Goal: Complete application form

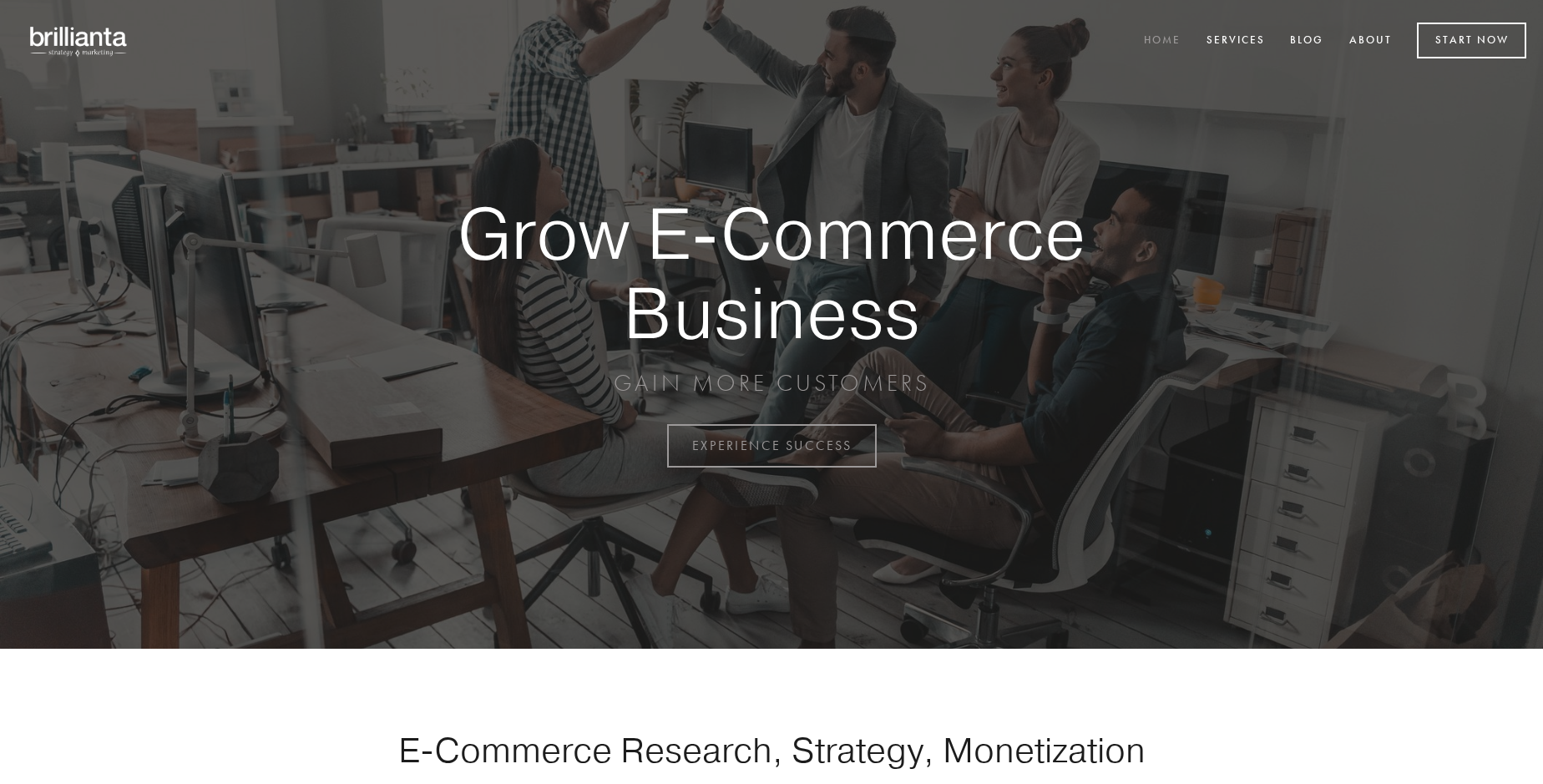
scroll to position [4378, 0]
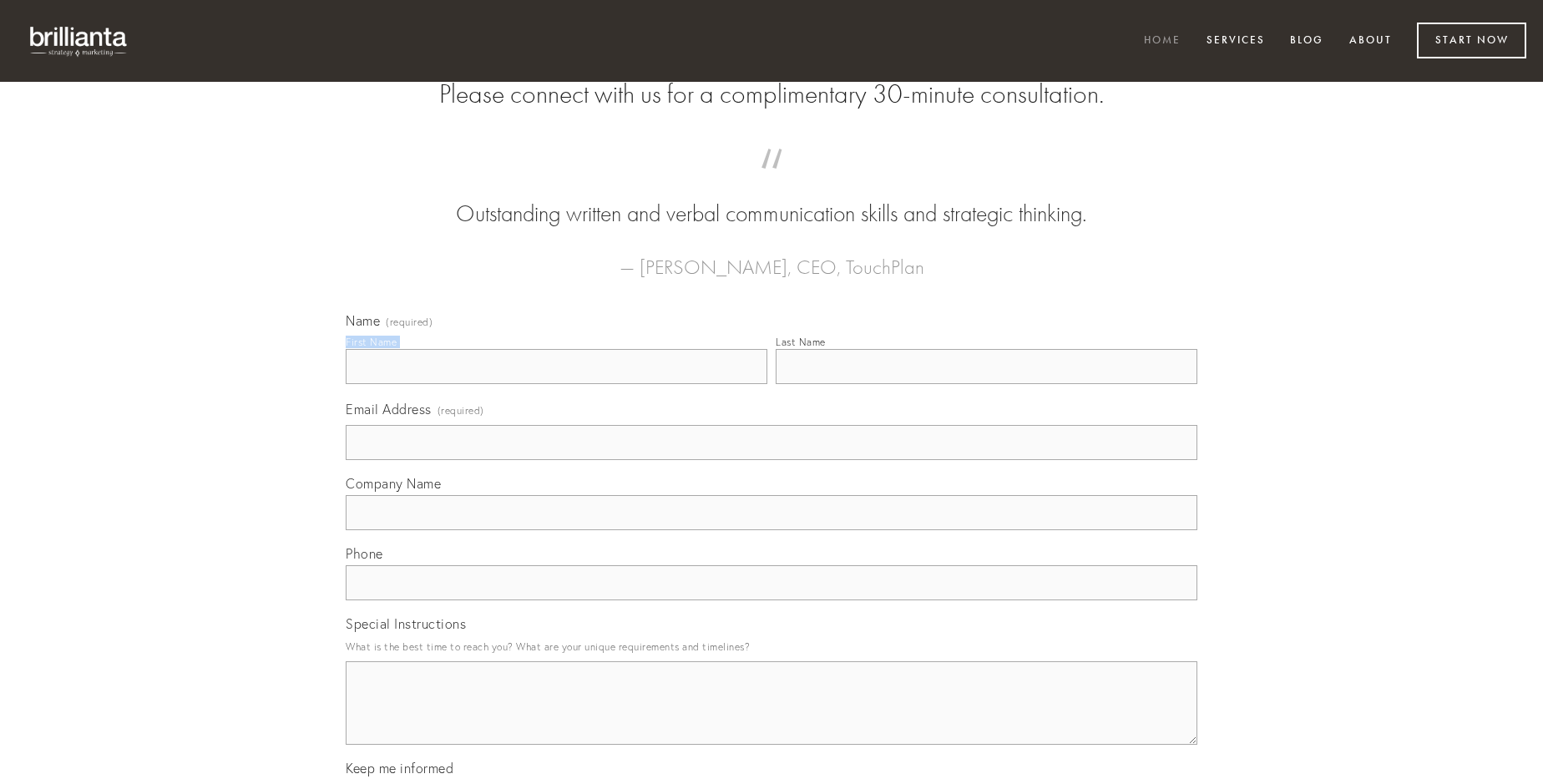
type input "[PERSON_NAME]"
click at [986, 384] on input "Last Name" at bounding box center [986, 367] width 421 height 36
type input "[PERSON_NAME]"
click at [772, 460] on input "Email Address (required)" at bounding box center [772, 443] width 852 height 36
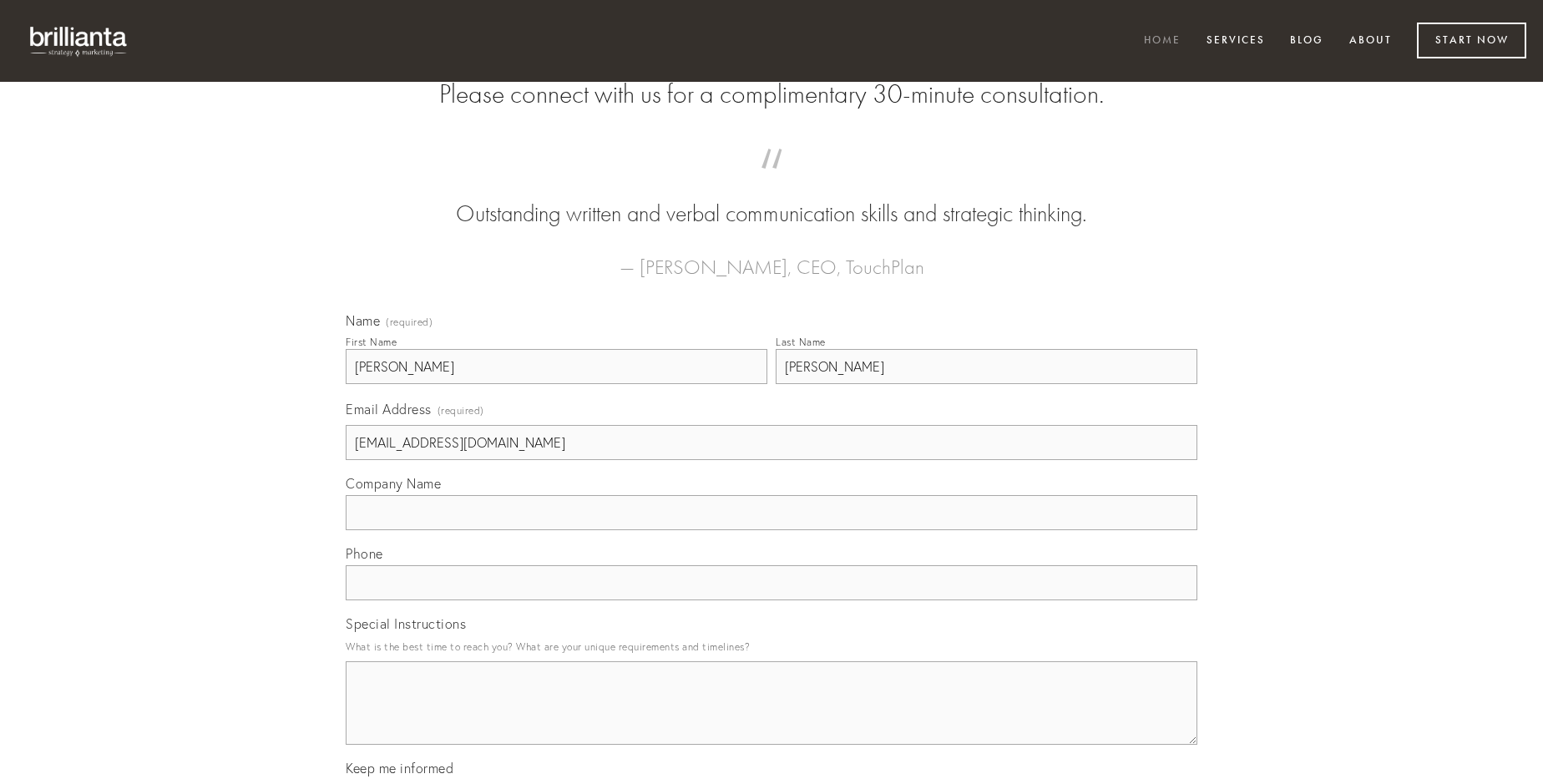
type input "[EMAIL_ADDRESS][DOMAIN_NAME]"
click at [772, 530] on input "Company Name" at bounding box center [772, 513] width 852 height 36
type input "voro"
click at [772, 601] on input "text" at bounding box center [772, 583] width 852 height 36
click at [772, 719] on textarea "Special Instructions" at bounding box center [772, 703] width 852 height 83
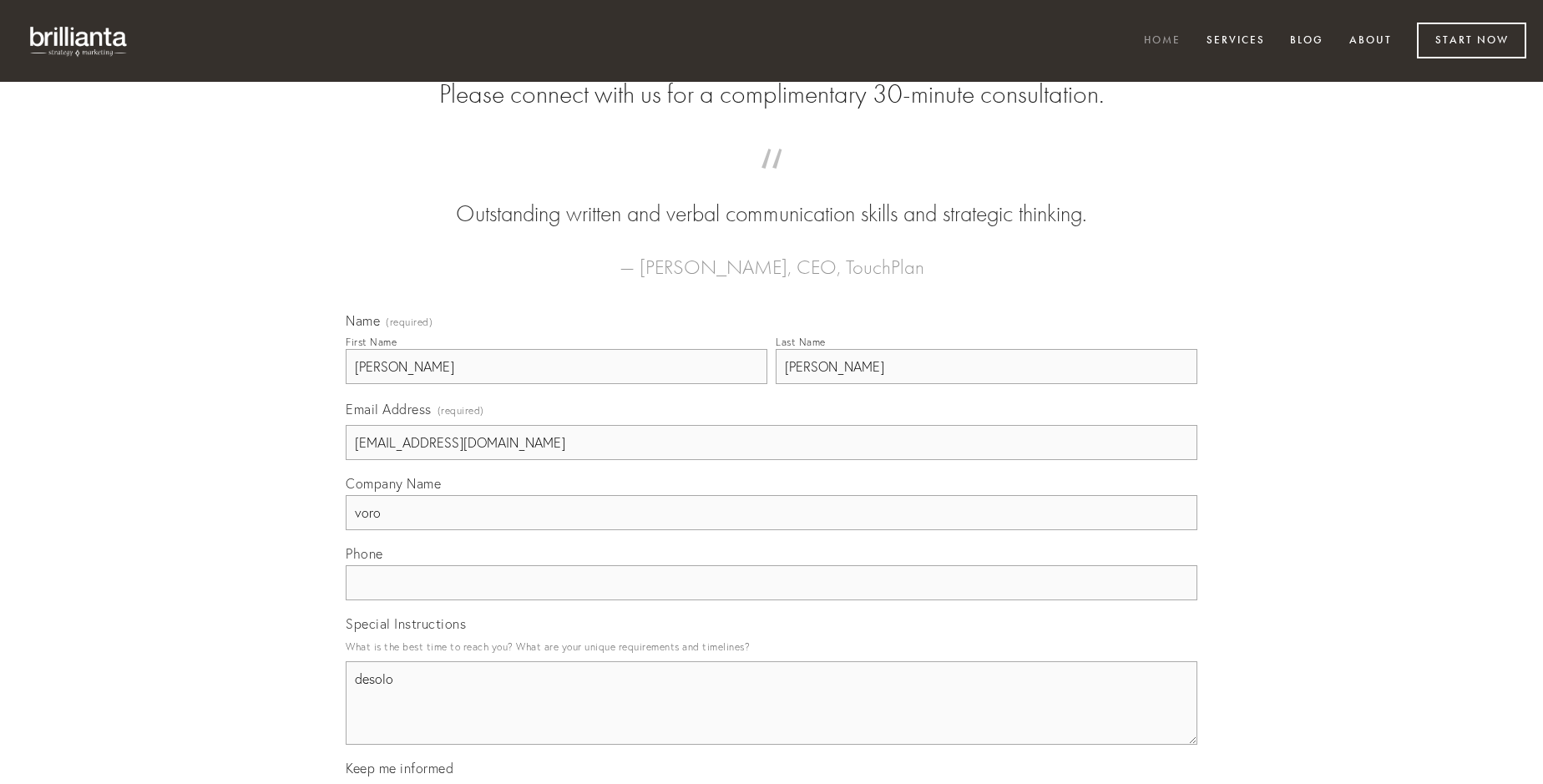
type textarea "desolo"
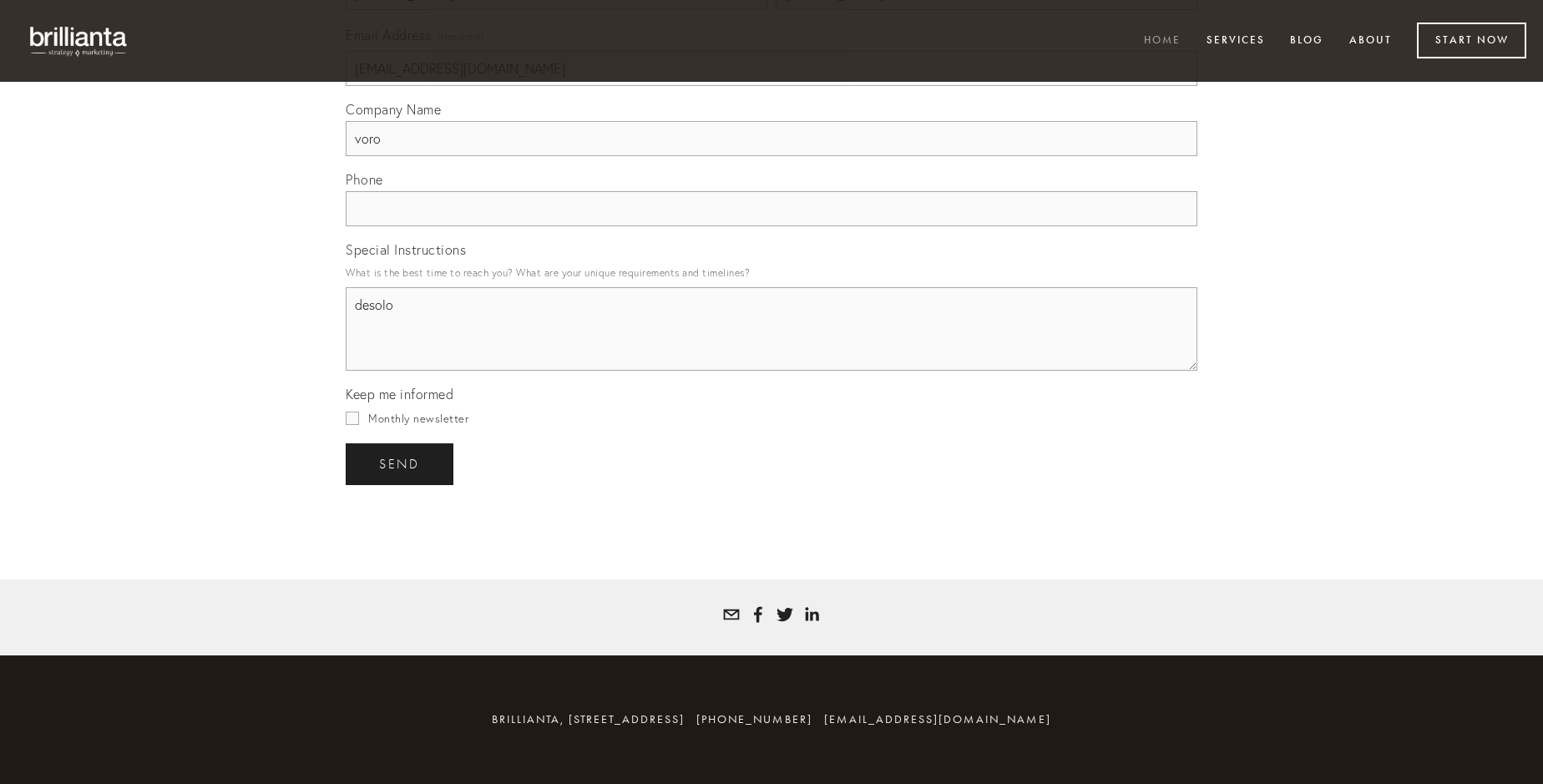
click at [401, 463] on span "send" at bounding box center [400, 464] width 41 height 15
